Goal: Task Accomplishment & Management: Manage account settings

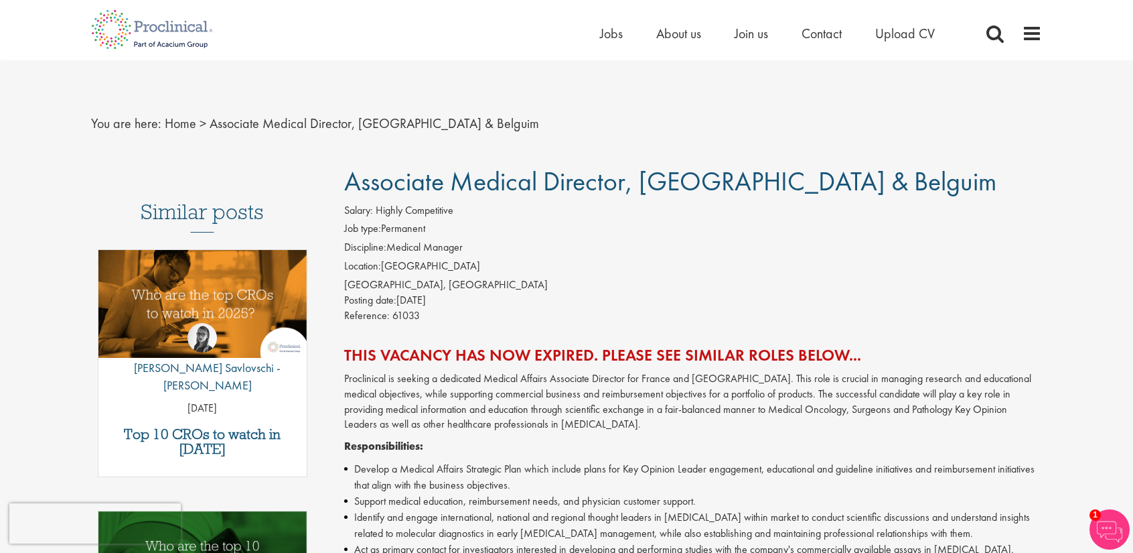
click at [601, 244] on li "Discipline: Medical Manager" at bounding box center [693, 249] width 699 height 19
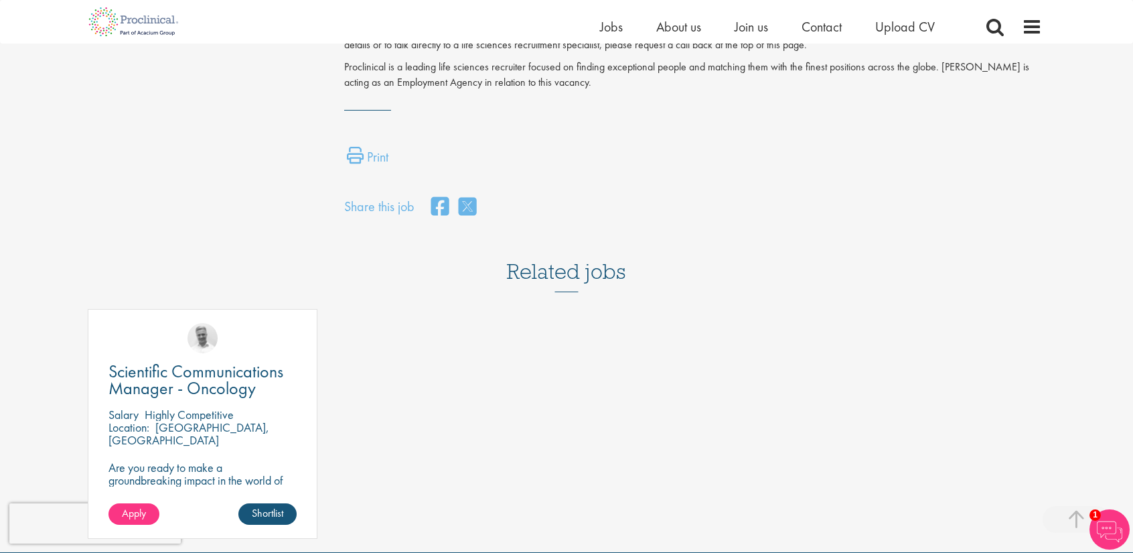
scroll to position [983, 0]
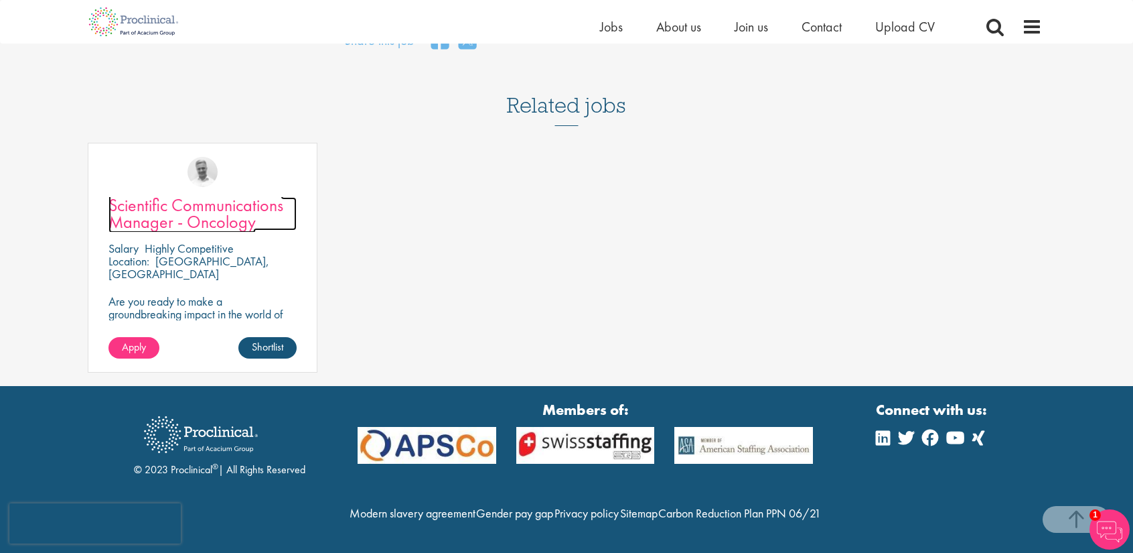
click at [186, 194] on span "Scientific Communications Manager - Oncology" at bounding box center [196, 214] width 175 height 40
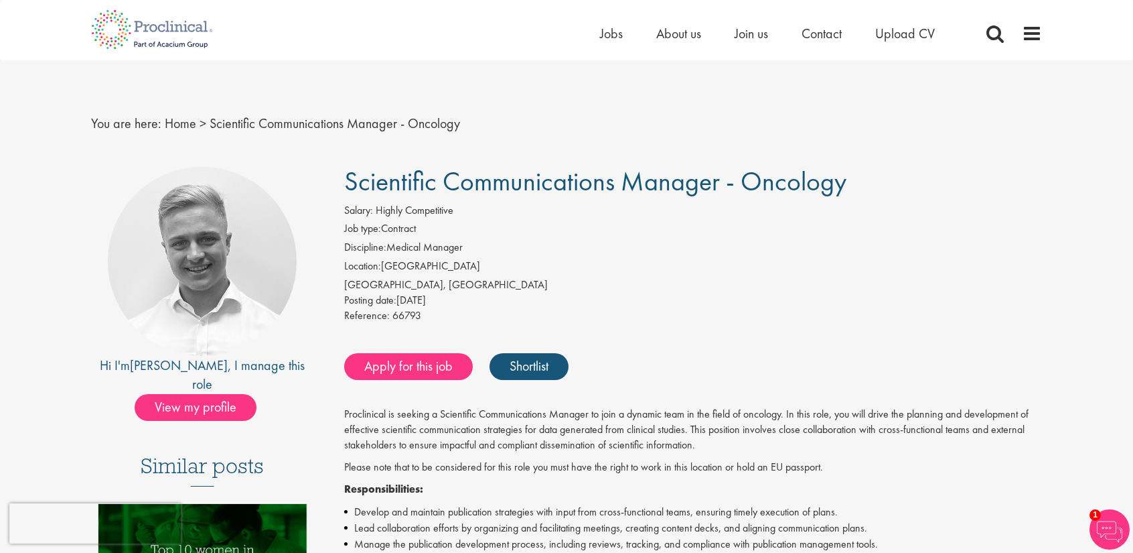
click at [348, 286] on div "Zug, Switzerland" at bounding box center [693, 284] width 699 height 15
click at [760, 206] on div "Salary: Highly Competitive" at bounding box center [693, 212] width 699 height 19
click at [543, 375] on link "Shortlist" at bounding box center [529, 366] width 79 height 27
click at [574, 372] on link "Shortlisted" at bounding box center [536, 366] width 93 height 27
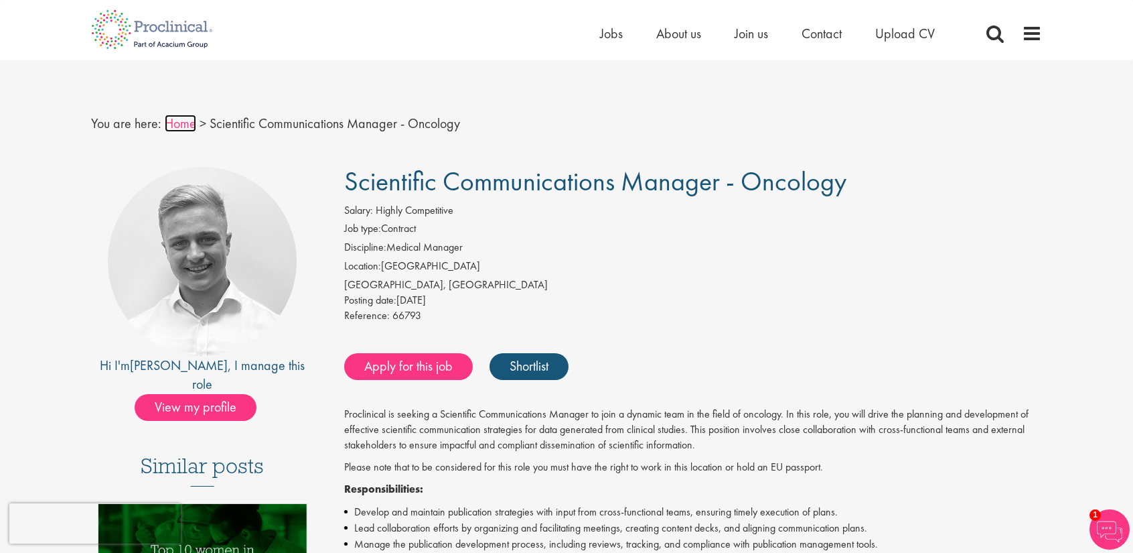
click at [171, 127] on link "Home" at bounding box center [180, 123] width 31 height 17
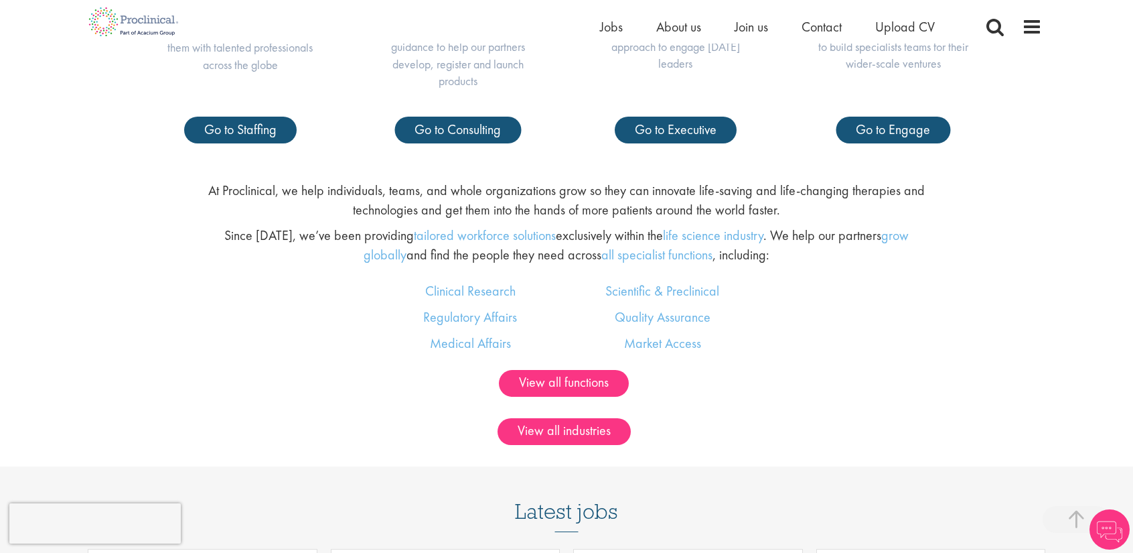
scroll to position [804, 0]
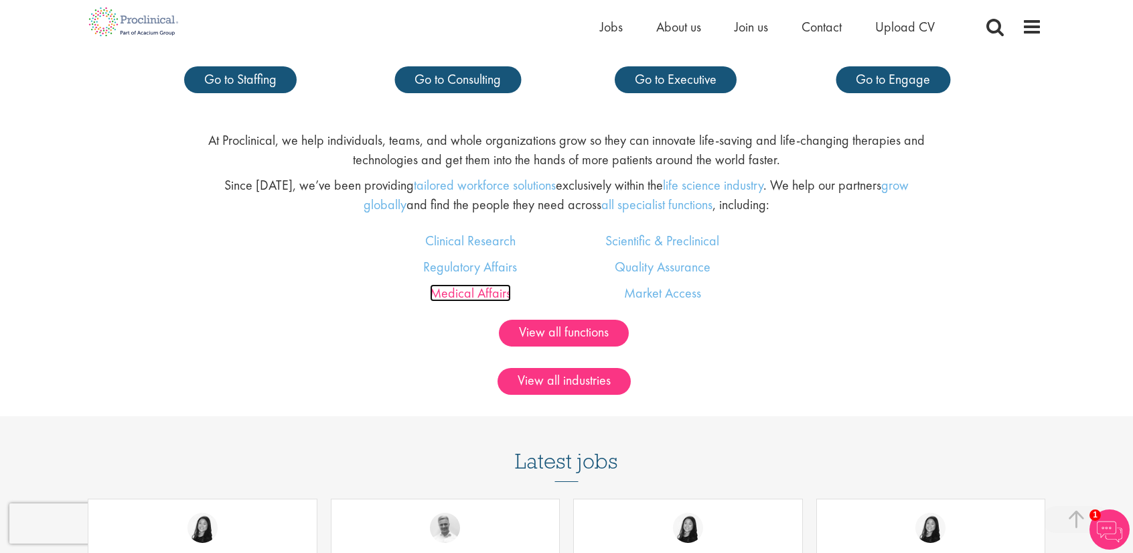
click at [494, 293] on link "Medical Affairs" at bounding box center [470, 292] width 81 height 17
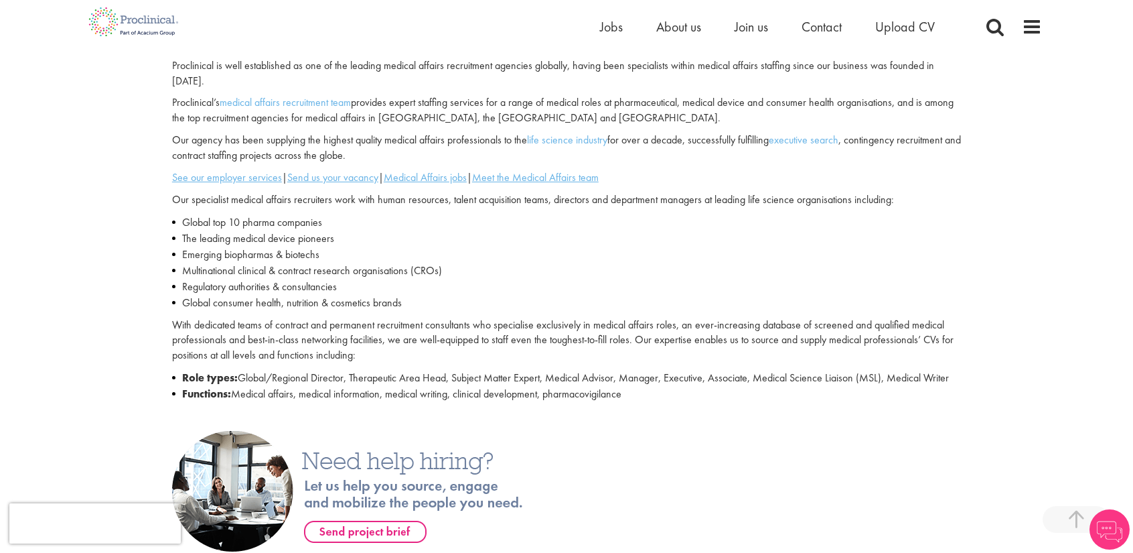
scroll to position [469, 0]
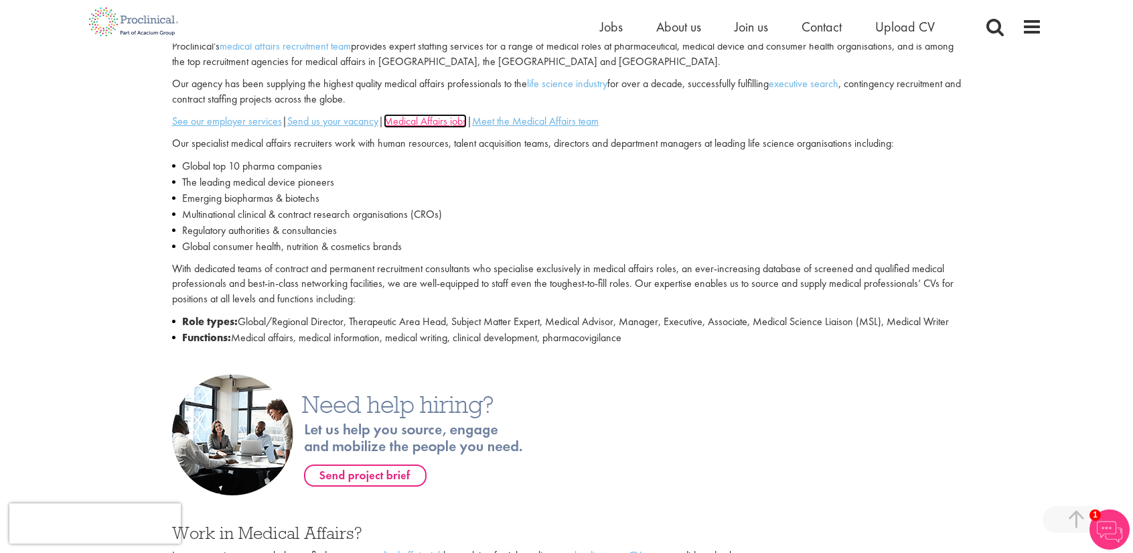
click at [436, 121] on u "Medical Affairs jobs" at bounding box center [425, 121] width 83 height 14
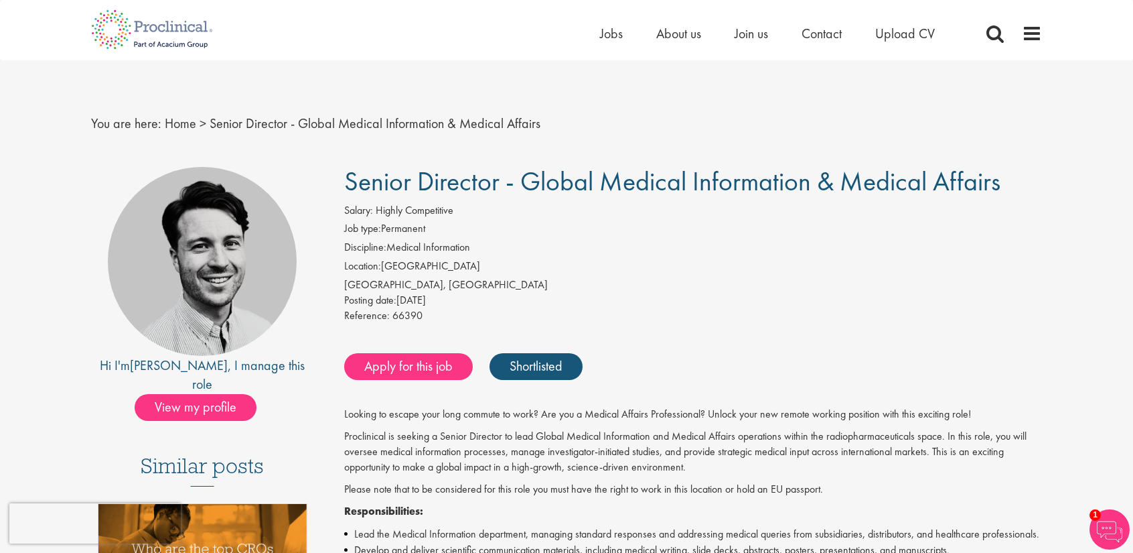
click at [579, 260] on li "Location: [GEOGRAPHIC_DATA]" at bounding box center [693, 268] width 699 height 19
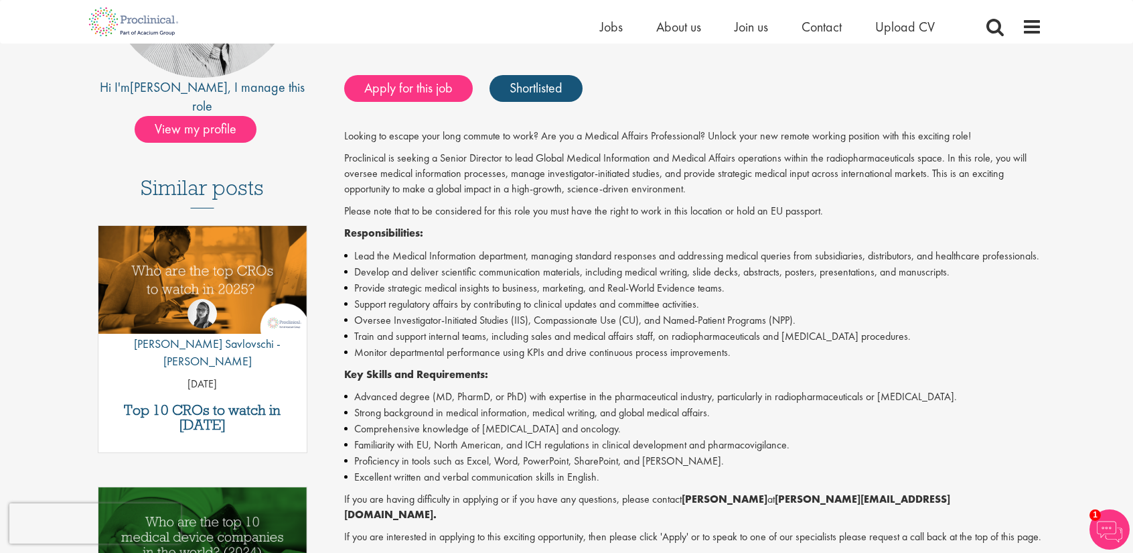
scroll to position [134, 0]
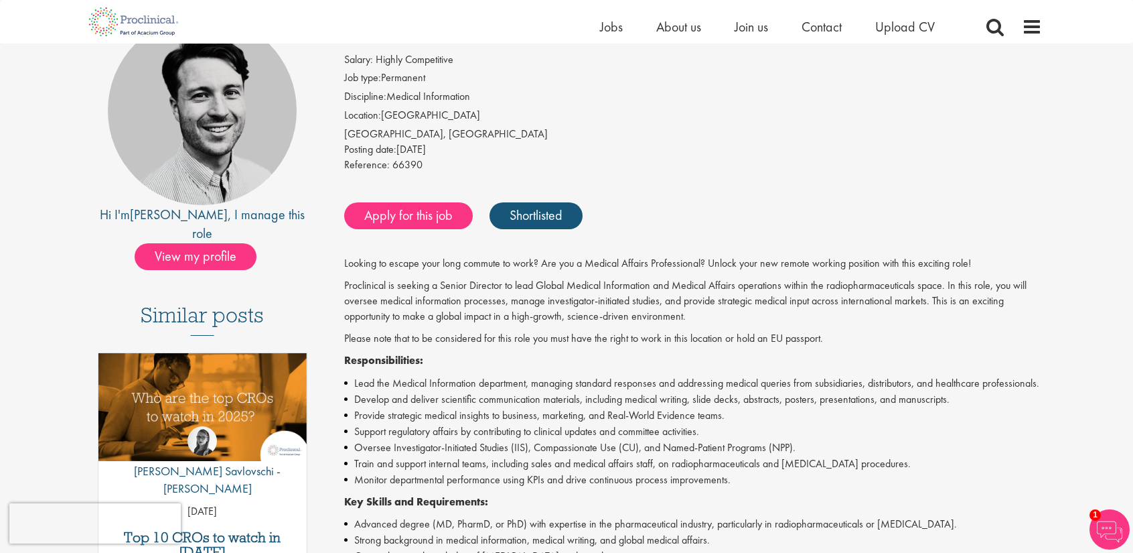
click at [731, 125] on li "Location: Switzerland" at bounding box center [693, 117] width 699 height 19
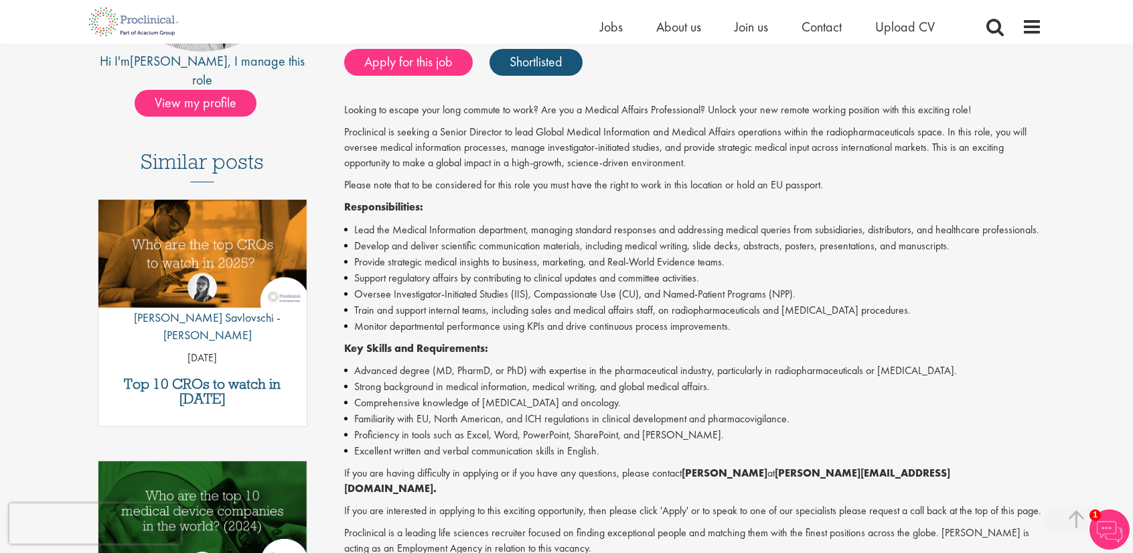
scroll to position [268, 0]
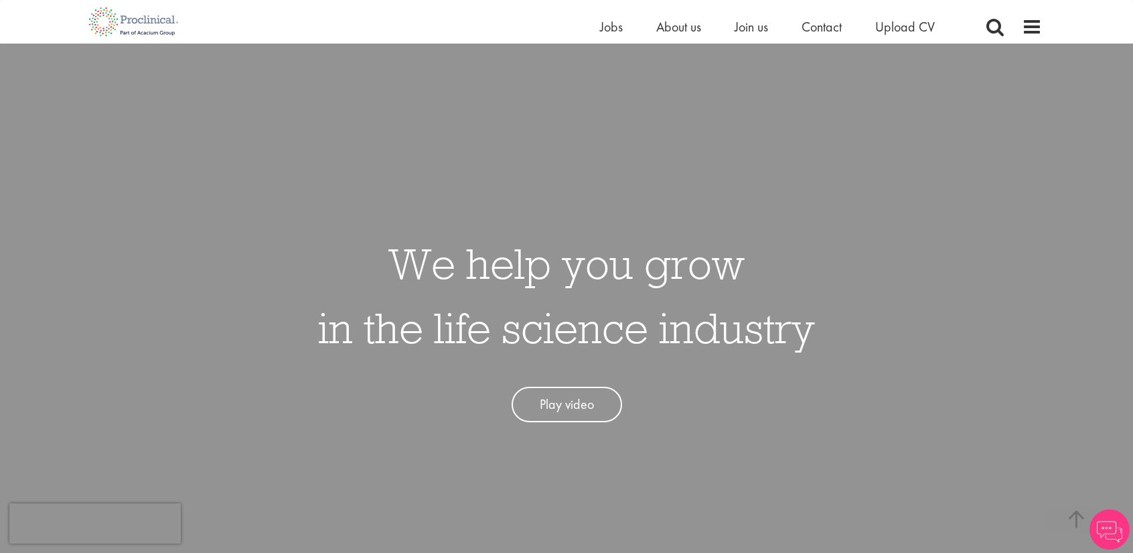
scroll to position [804, 0]
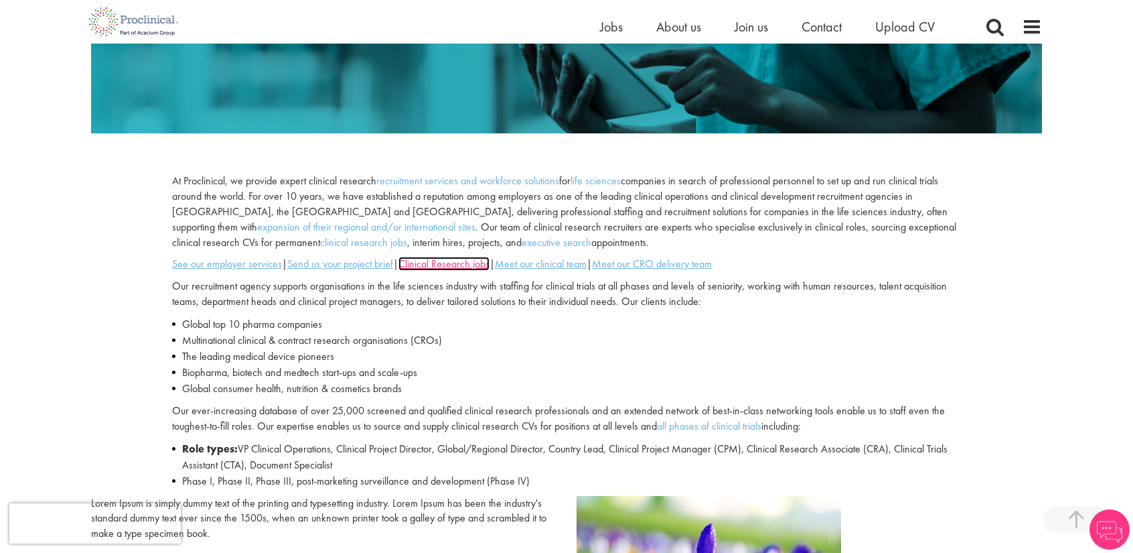
click at [457, 262] on u "Clinical Research jobs" at bounding box center [444, 264] width 91 height 14
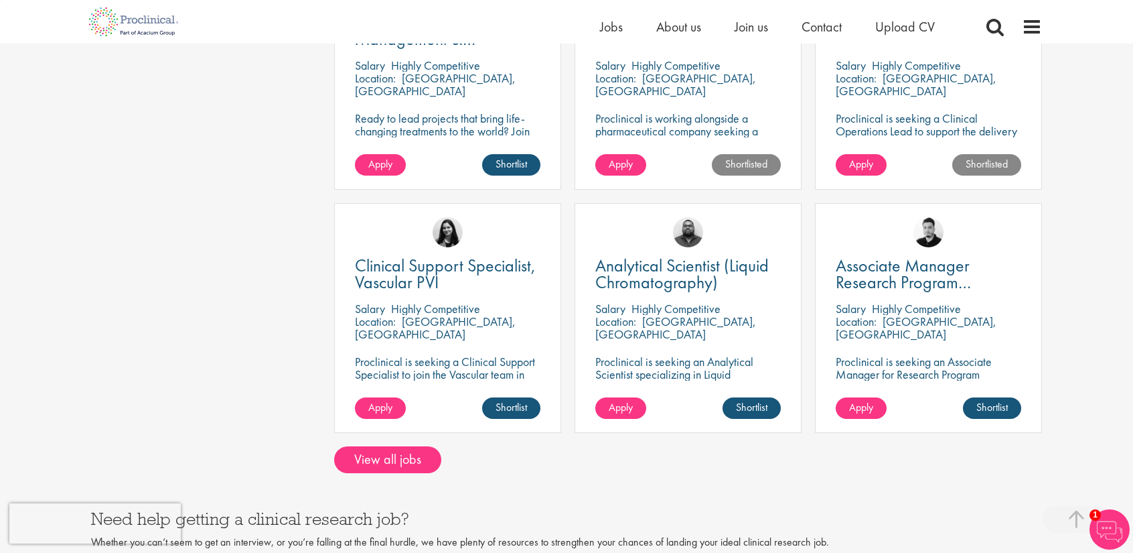
scroll to position [1005, 0]
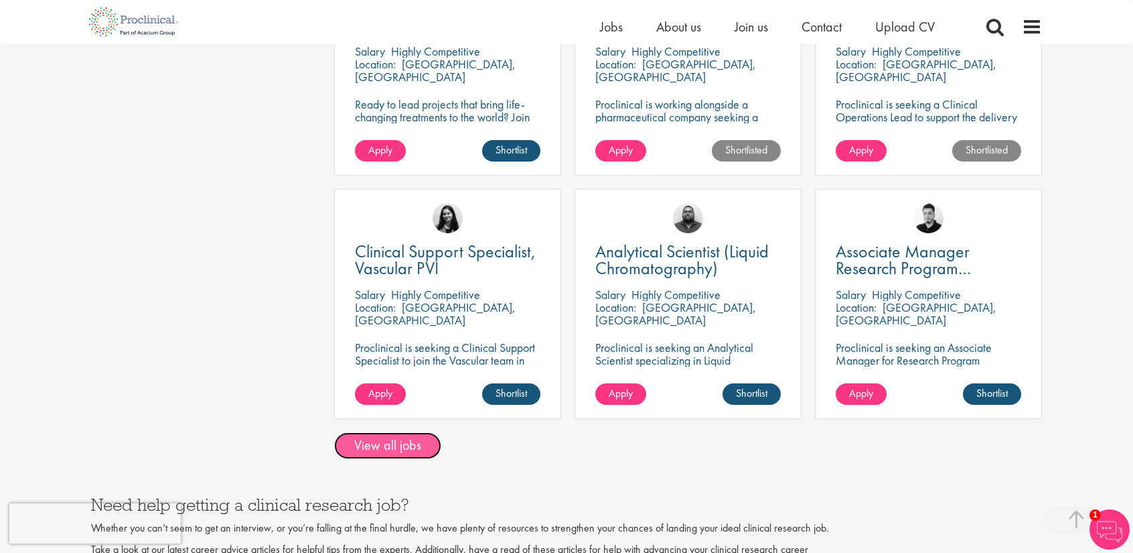
click at [411, 432] on link "View all jobs" at bounding box center [387, 445] width 107 height 27
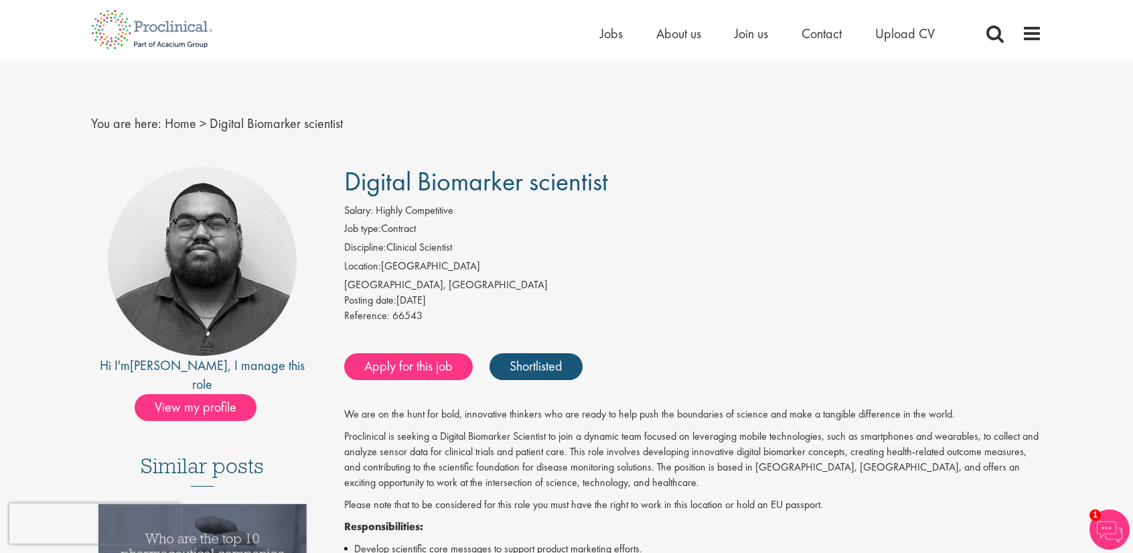
click at [758, 271] on li "Location: Switzerland" at bounding box center [693, 268] width 699 height 19
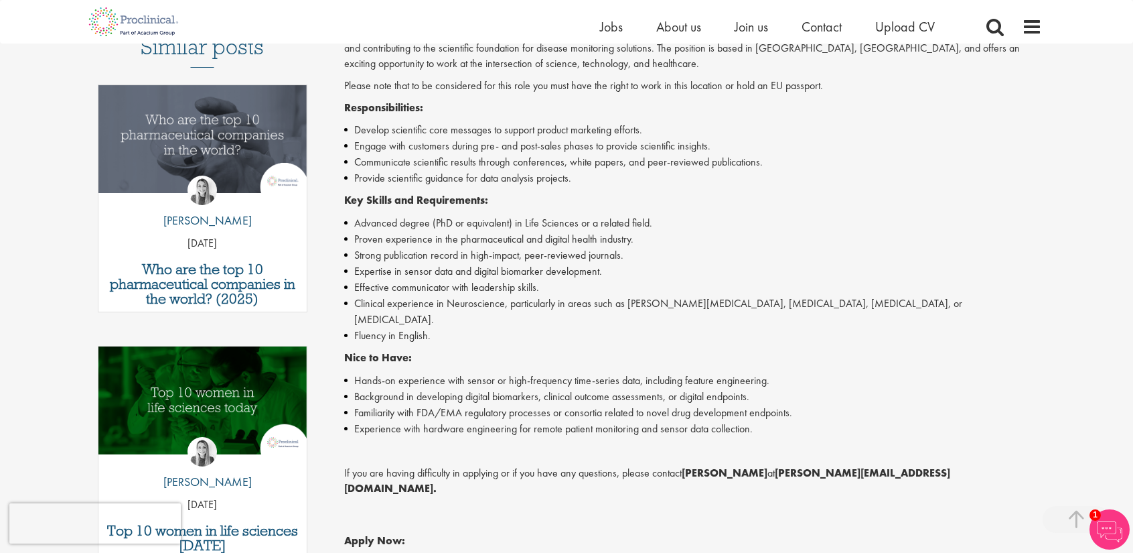
scroll to position [67, 0]
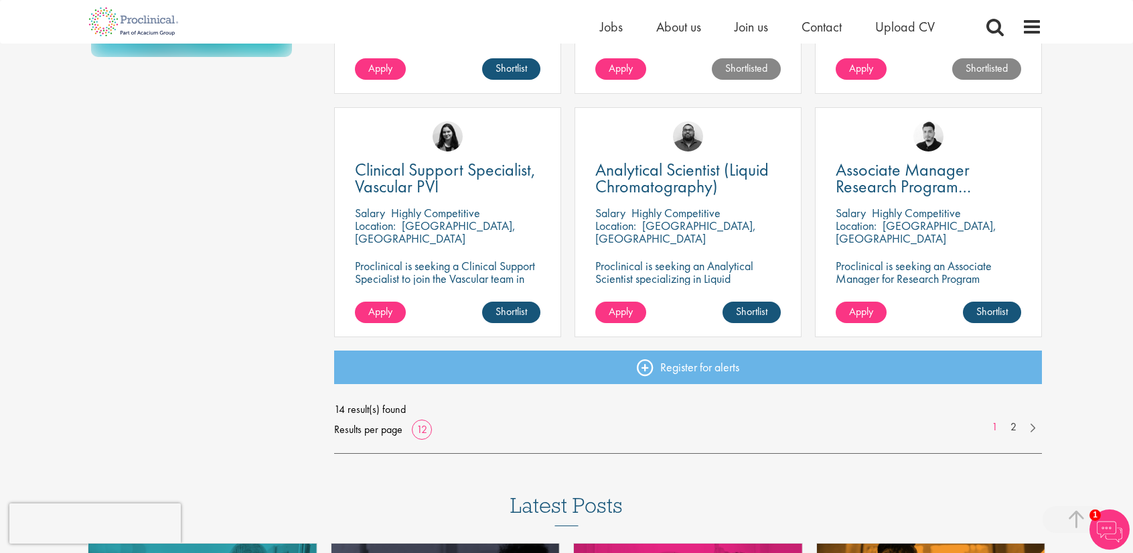
scroll to position [938, 0]
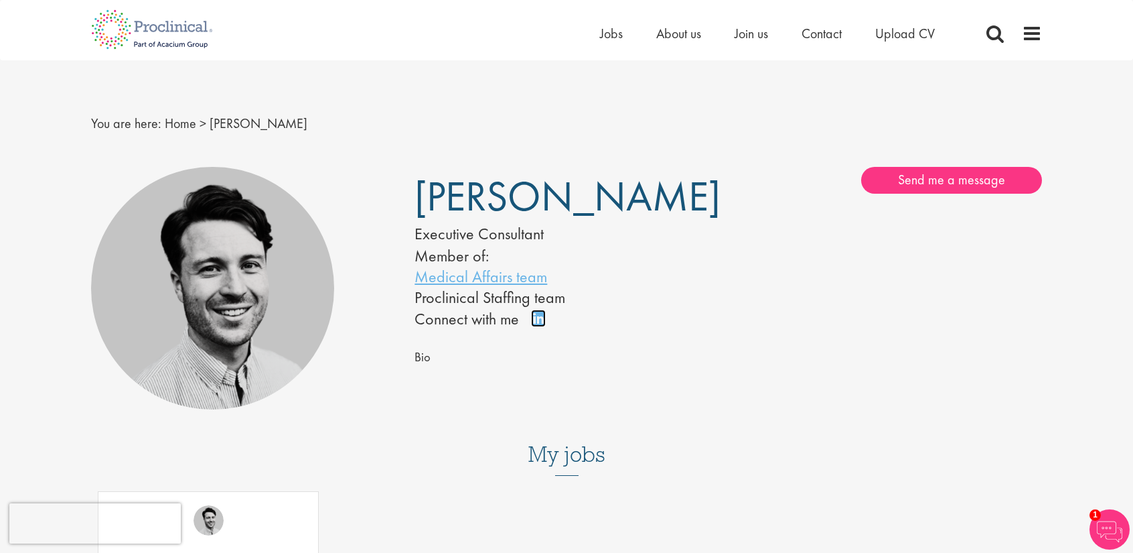
click at [537, 324] on link "Connect on LinkedIn" at bounding box center [542, 324] width 23 height 0
